Goal: Navigation & Orientation: Understand site structure

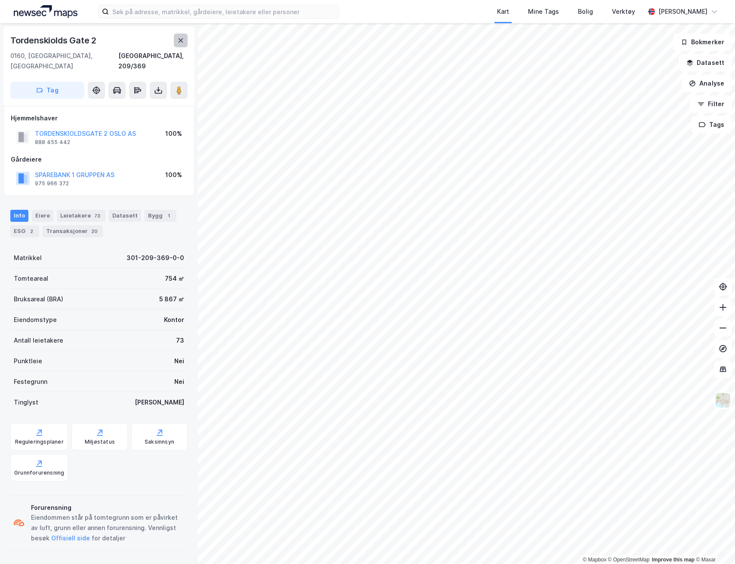
click at [181, 43] on icon at bounding box center [180, 40] width 7 height 7
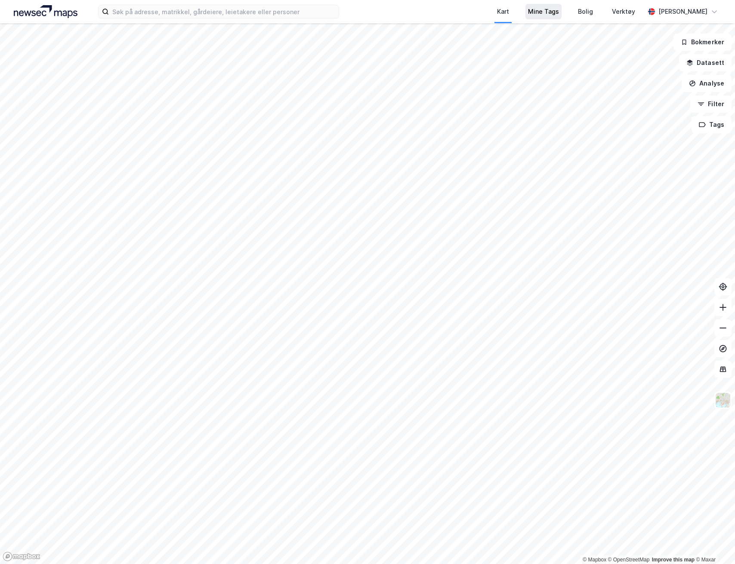
click at [559, 14] on div "Mine Tags" at bounding box center [543, 11] width 36 height 15
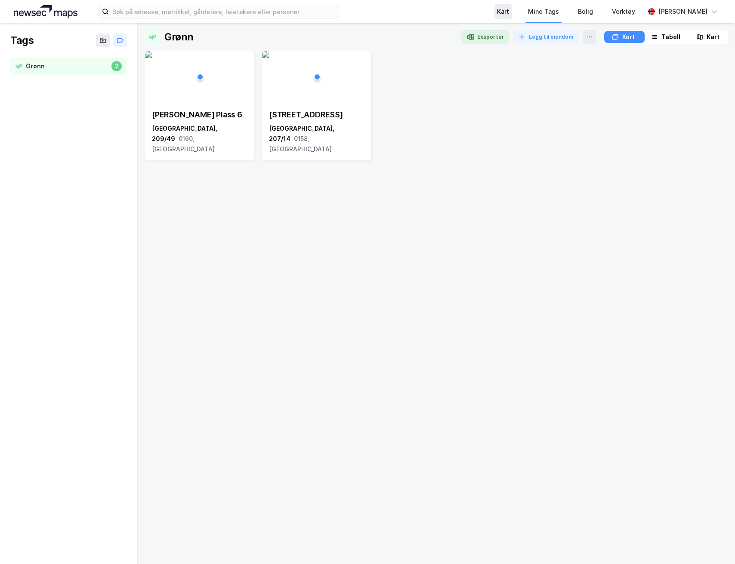
click at [504, 12] on div "Kart" at bounding box center [503, 11] width 12 height 10
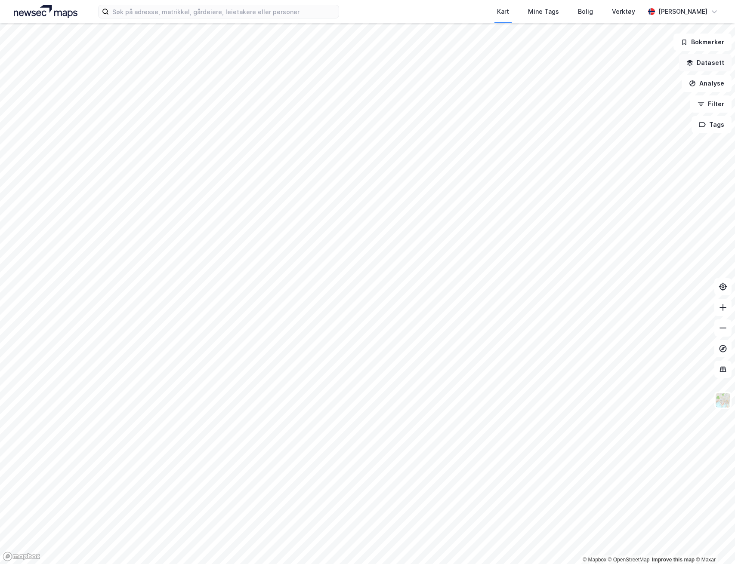
click at [713, 66] on button "Datasett" at bounding box center [705, 62] width 52 height 17
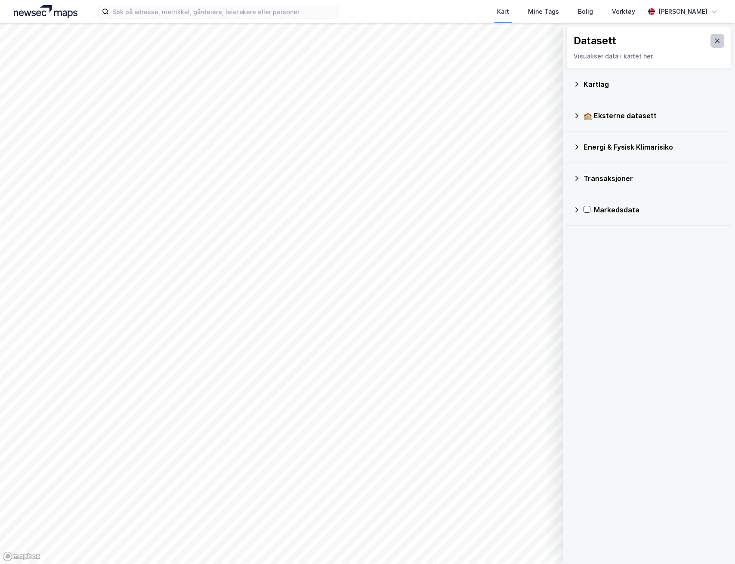
click at [713, 39] on icon at bounding box center [716, 40] width 7 height 7
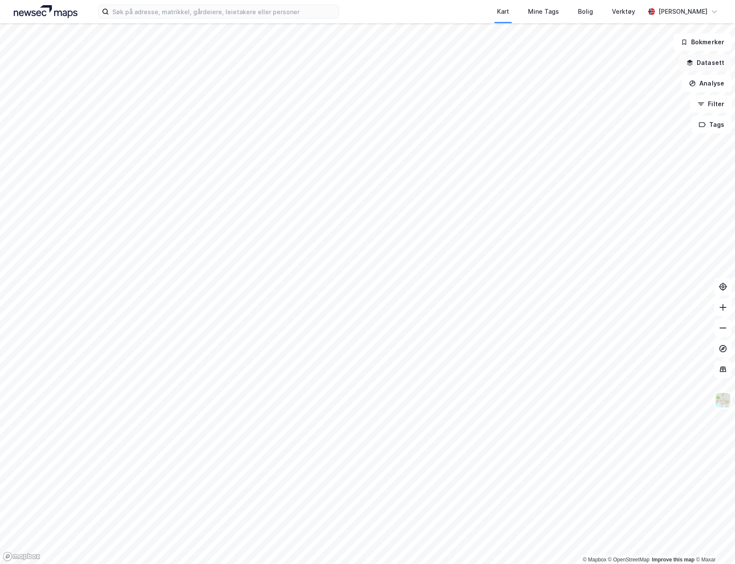
click at [715, 58] on button "Datasett" at bounding box center [705, 62] width 52 height 17
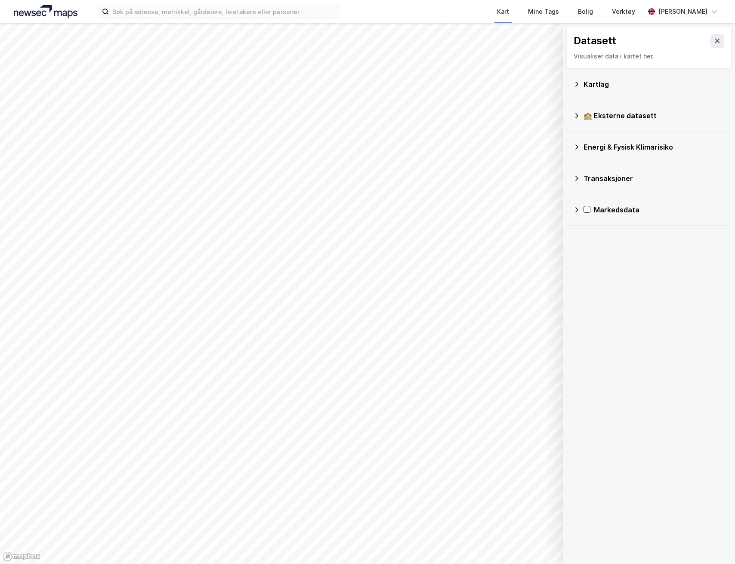
click at [573, 84] on icon at bounding box center [576, 84] width 7 height 7
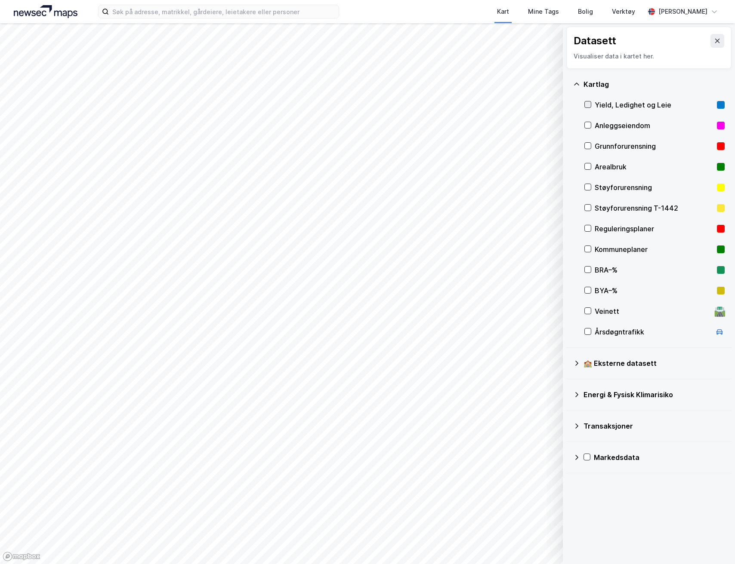
click at [589, 103] on icon at bounding box center [587, 104] width 5 height 3
click at [585, 104] on icon at bounding box center [587, 104] width 6 height 6
click at [586, 100] on div "Yield, Ledighet og Leie" at bounding box center [654, 105] width 140 height 21
click at [590, 105] on icon at bounding box center [587, 104] width 6 height 6
drag, startPoint x: 575, startPoint y: 86, endPoint x: 575, endPoint y: 92, distance: 5.6
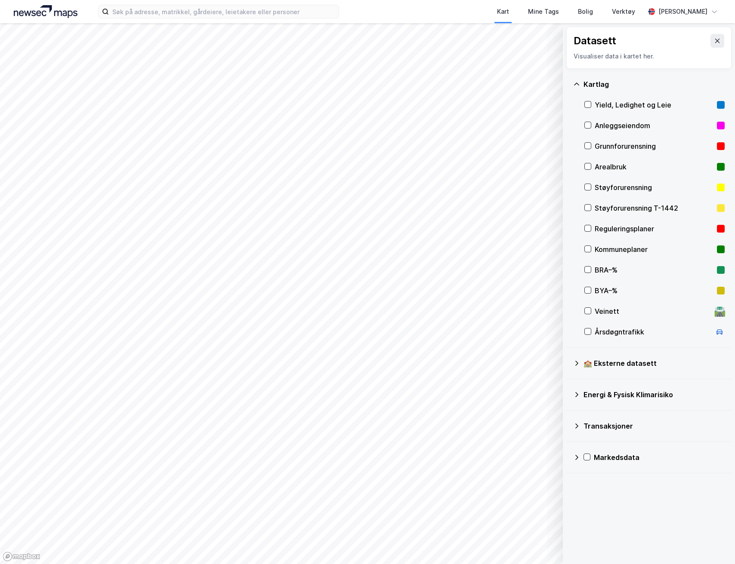
click at [575, 86] on icon at bounding box center [576, 84] width 7 height 7
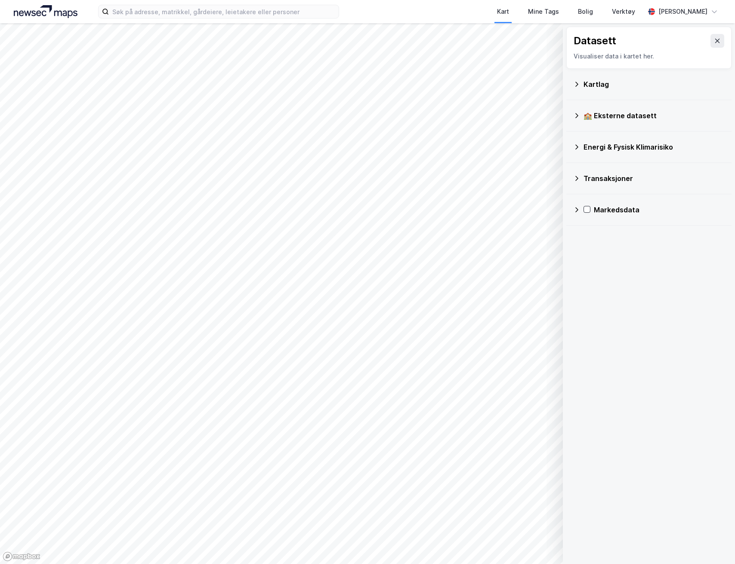
click at [576, 116] on icon at bounding box center [576, 115] width 7 height 7
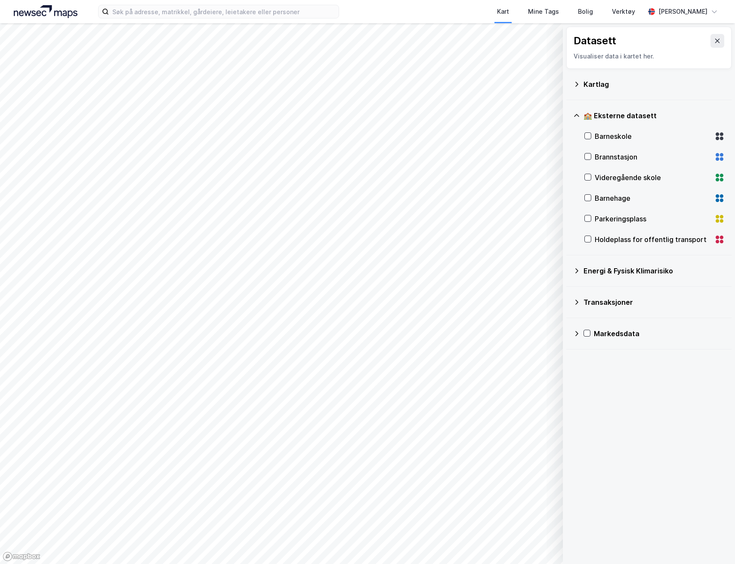
click at [576, 116] on icon at bounding box center [576, 115] width 7 height 7
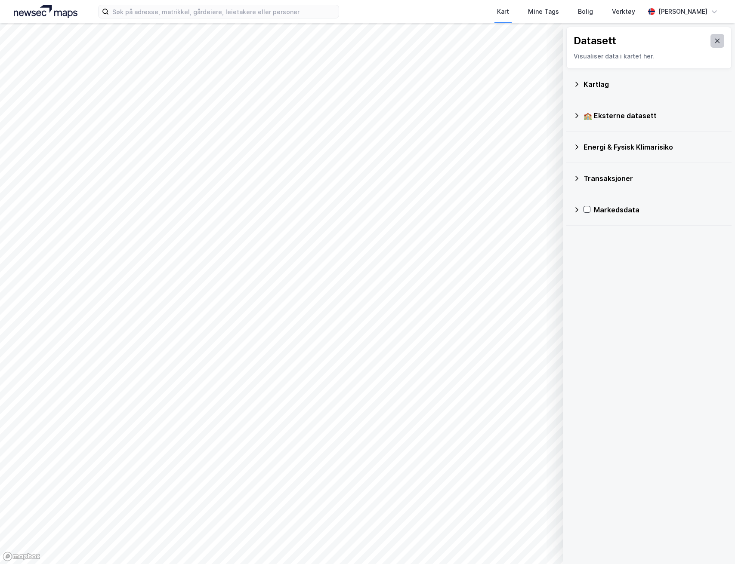
click at [713, 41] on icon at bounding box center [716, 40] width 7 height 7
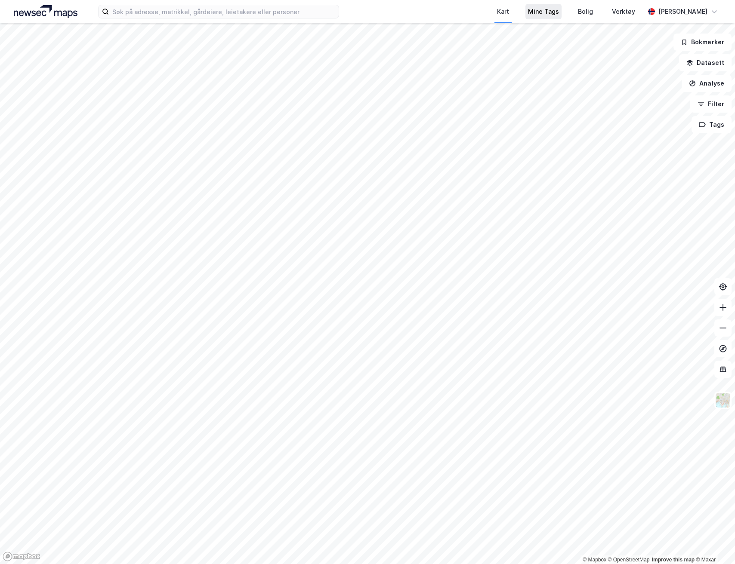
click at [555, 14] on div "Mine Tags" at bounding box center [543, 11] width 31 height 10
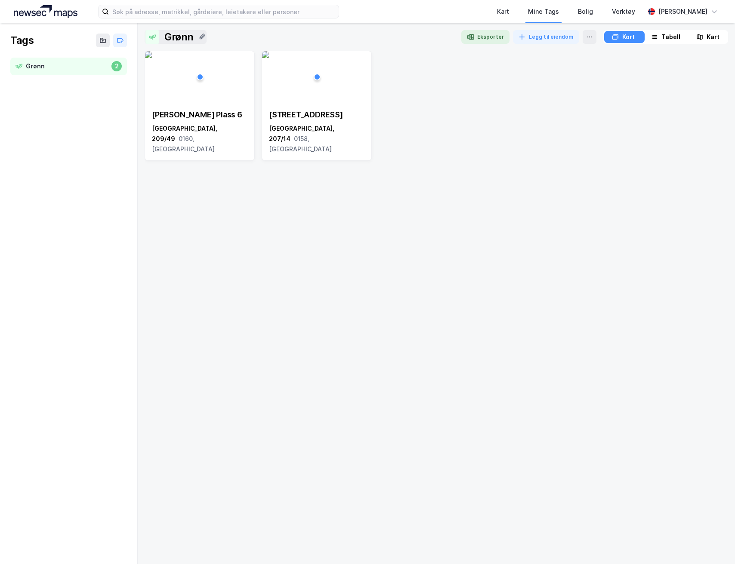
click at [203, 37] on icon at bounding box center [202, 36] width 7 height 7
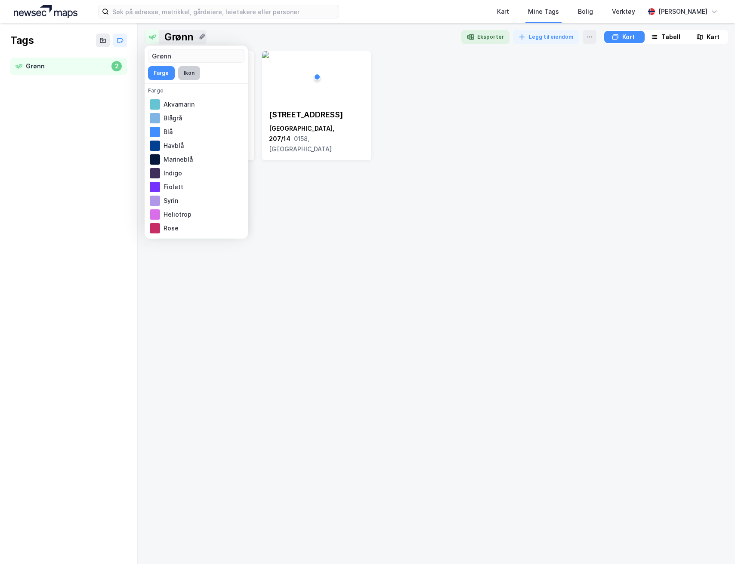
click at [188, 75] on button "Ikon" at bounding box center [189, 73] width 22 height 14
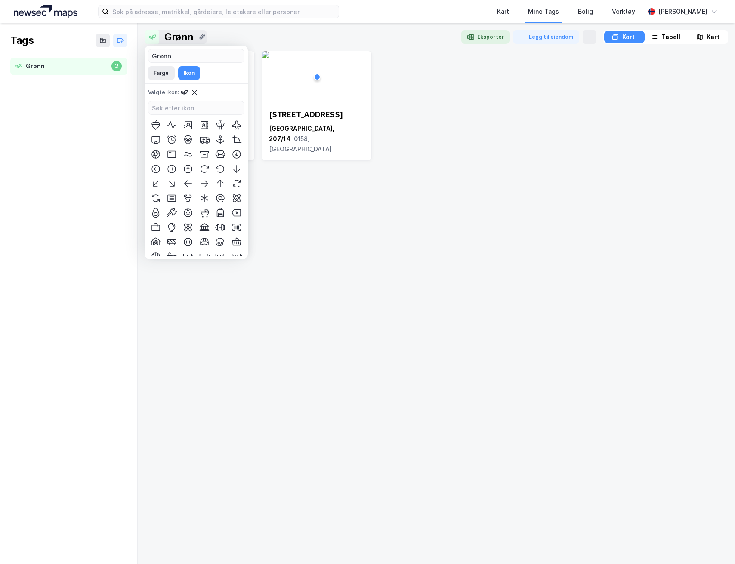
click at [194, 91] on icon at bounding box center [194, 92] width 5 height 4
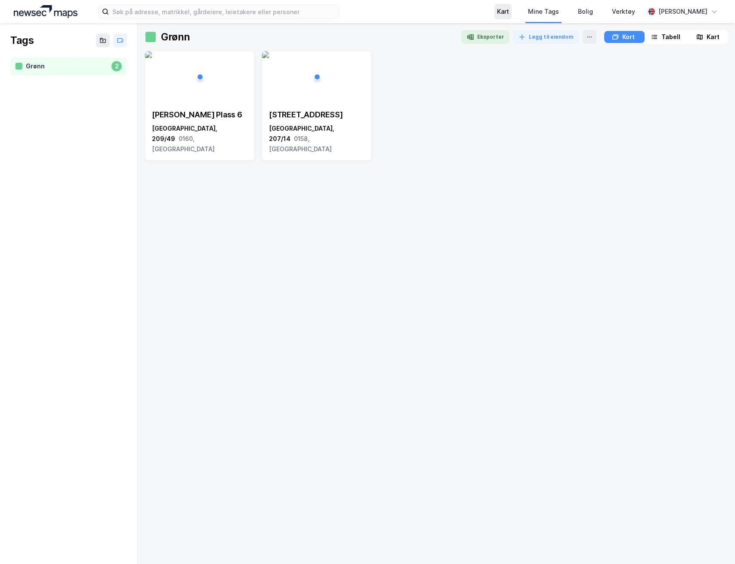
click at [510, 12] on div "Kart" at bounding box center [502, 11] width 17 height 15
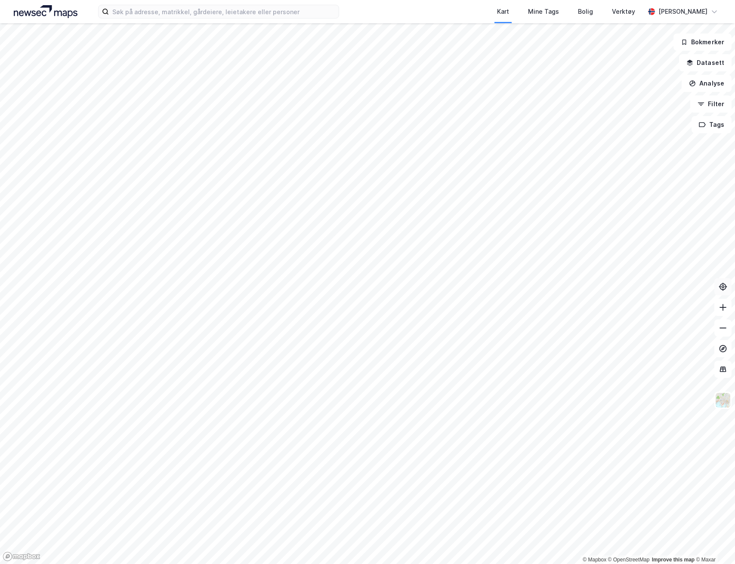
click at [723, 287] on icon at bounding box center [722, 287] width 9 height 9
click at [721, 366] on icon at bounding box center [722, 369] width 9 height 9
click at [722, 368] on icon at bounding box center [722, 369] width 1 height 5
click at [722, 366] on icon at bounding box center [722, 369] width 9 height 9
click at [719, 401] on img at bounding box center [722, 400] width 16 height 16
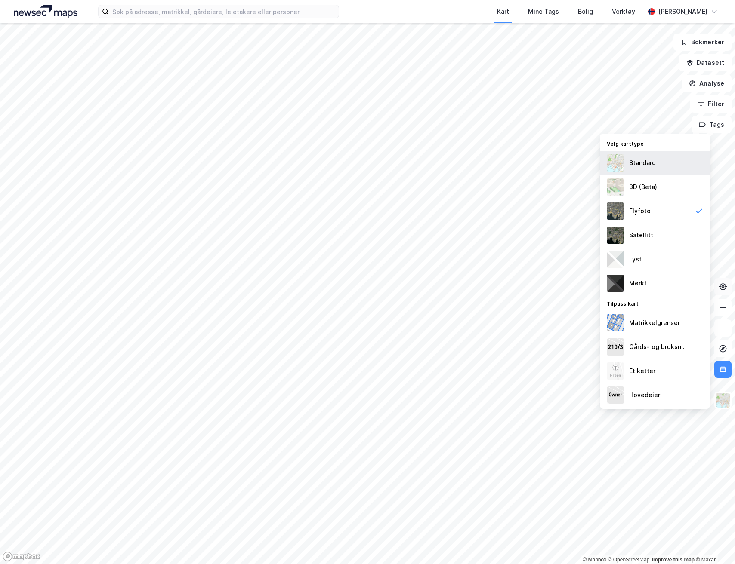
click at [645, 168] on div "Standard" at bounding box center [655, 163] width 110 height 24
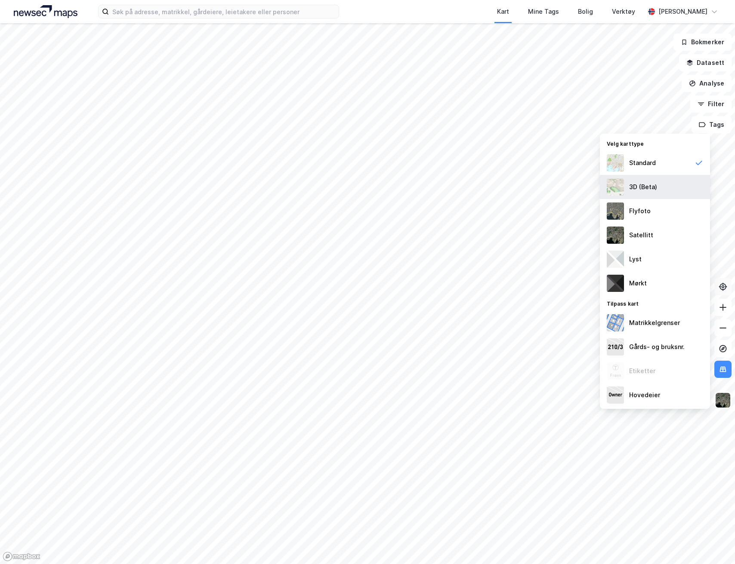
click at [644, 194] on div "3D (Beta)" at bounding box center [655, 187] width 110 height 24
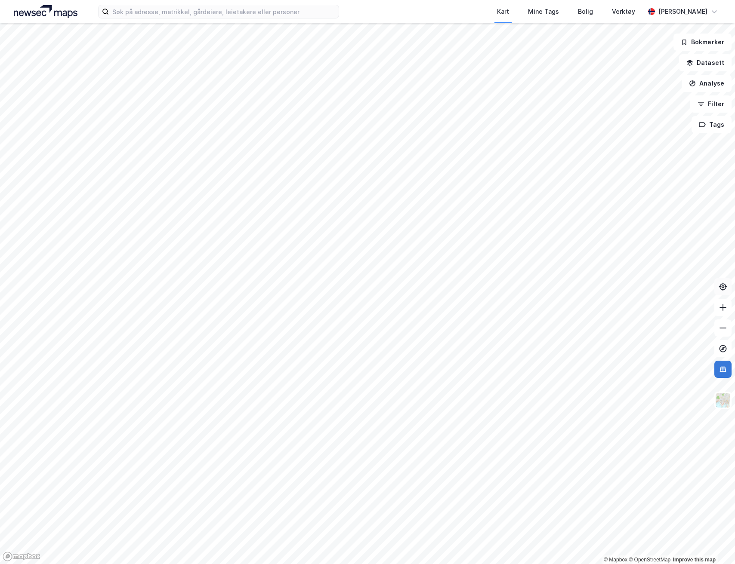
click at [720, 370] on icon at bounding box center [722, 369] width 9 height 9
click at [724, 403] on img at bounding box center [722, 400] width 16 height 16
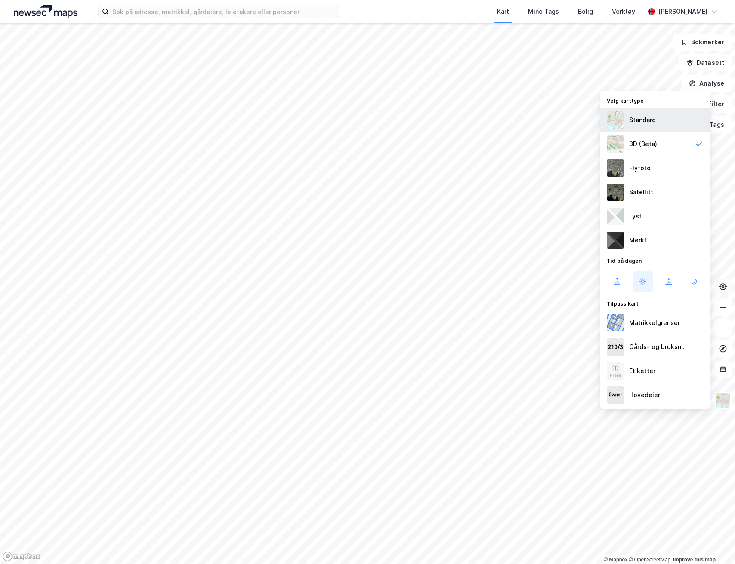
click at [636, 126] on div "Standard" at bounding box center [655, 120] width 110 height 24
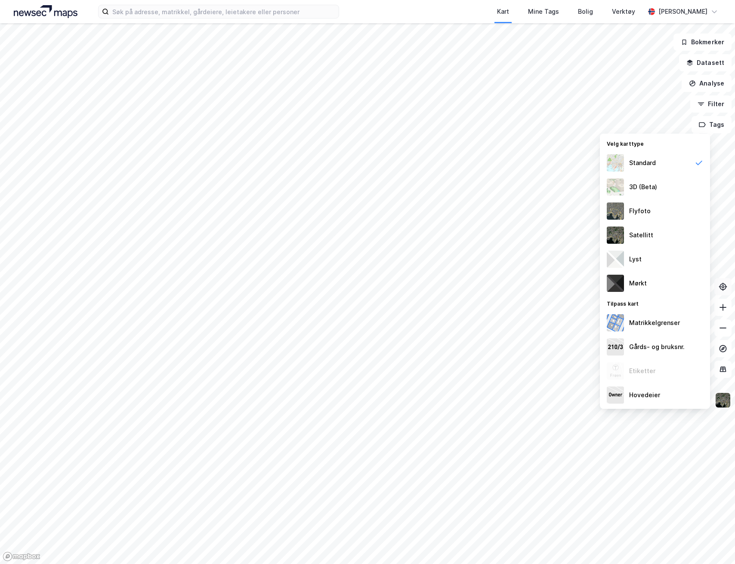
click at [727, 406] on img at bounding box center [722, 400] width 16 height 16
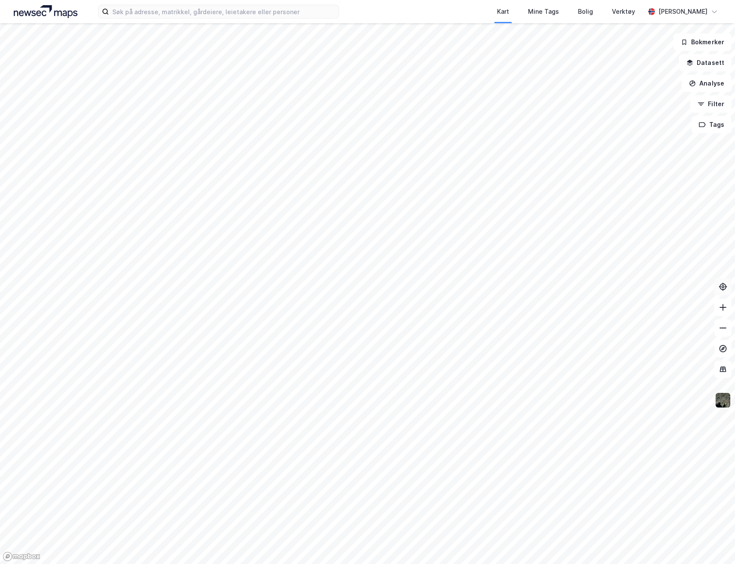
click at [718, 402] on img at bounding box center [722, 400] width 16 height 16
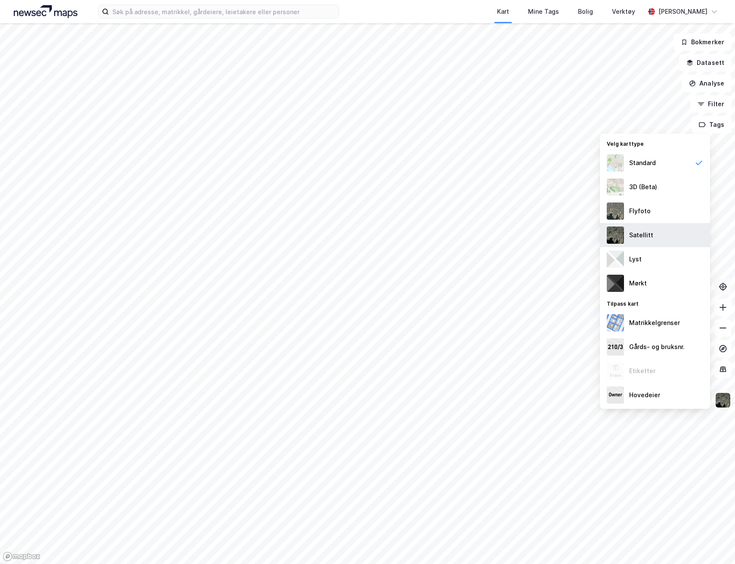
click at [645, 240] on div "Satellitt" at bounding box center [641, 235] width 24 height 10
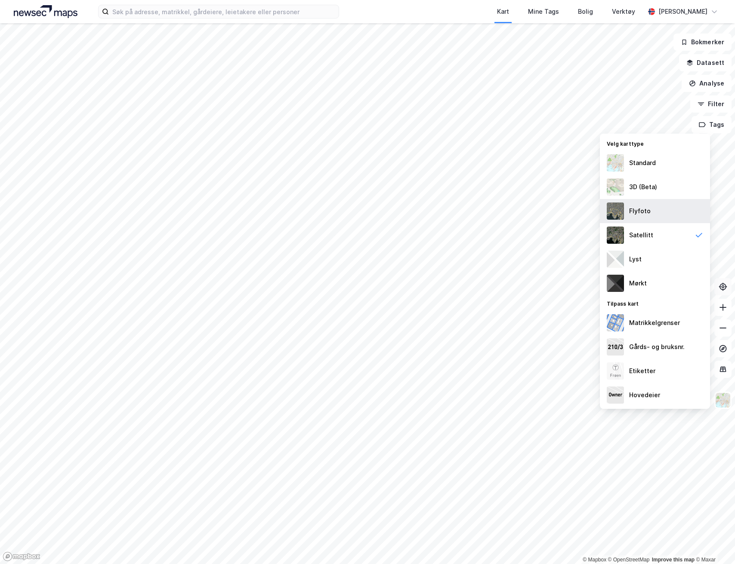
click at [646, 215] on div "Flyfoto" at bounding box center [640, 211] width 22 height 10
click at [644, 244] on div "Satellitt" at bounding box center [655, 235] width 110 height 24
click at [721, 401] on img at bounding box center [722, 400] width 16 height 16
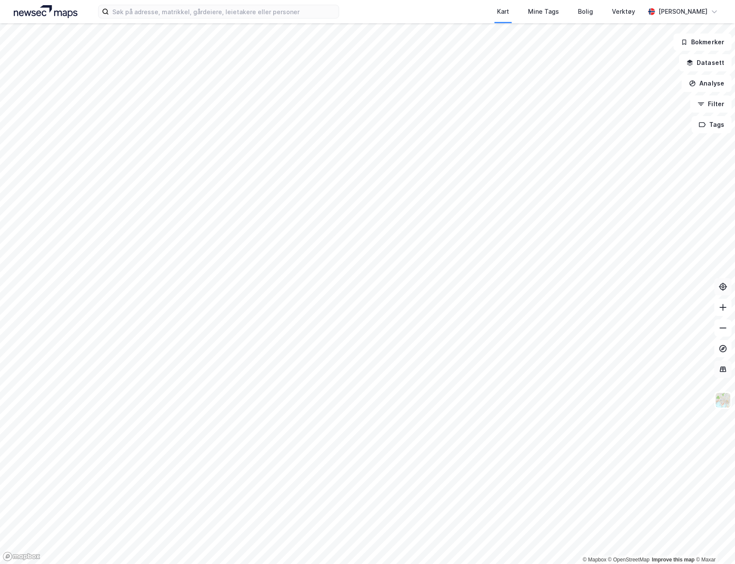
click at [725, 367] on icon at bounding box center [722, 369] width 9 height 9
click at [720, 401] on img at bounding box center [722, 400] width 16 height 16
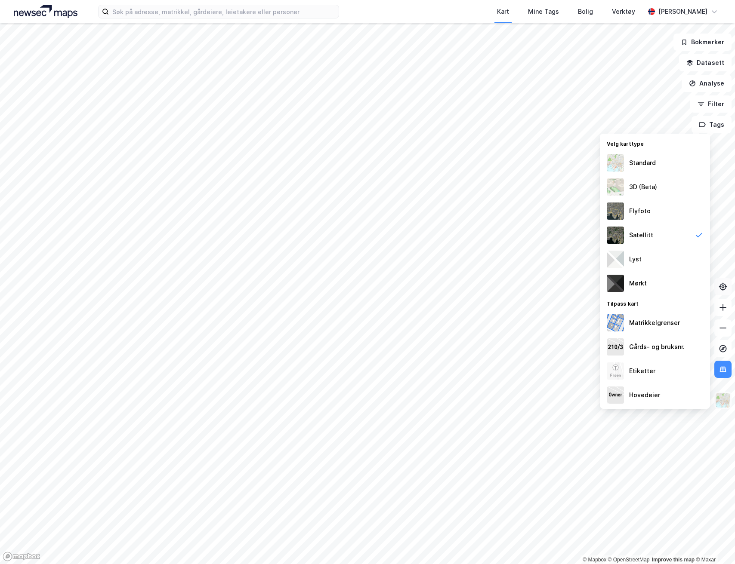
click at [725, 396] on img at bounding box center [722, 400] width 16 height 16
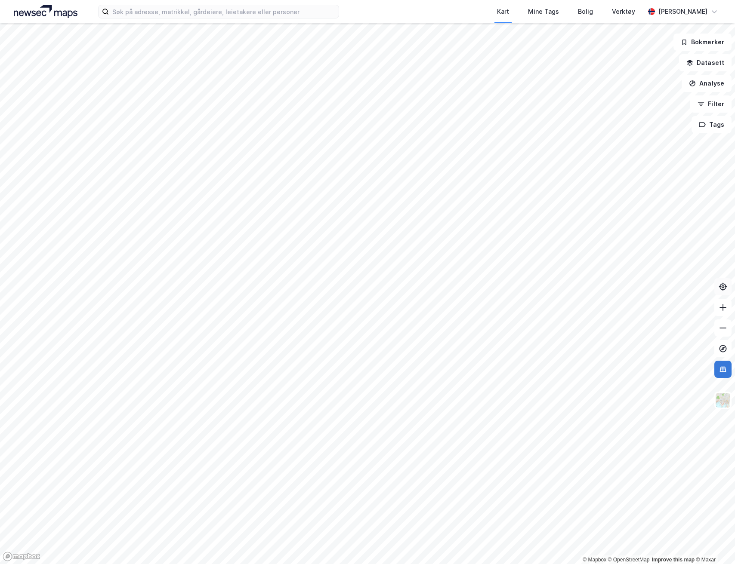
click at [724, 363] on button at bounding box center [722, 369] width 17 height 17
